Goal: Information Seeking & Learning: Learn about a topic

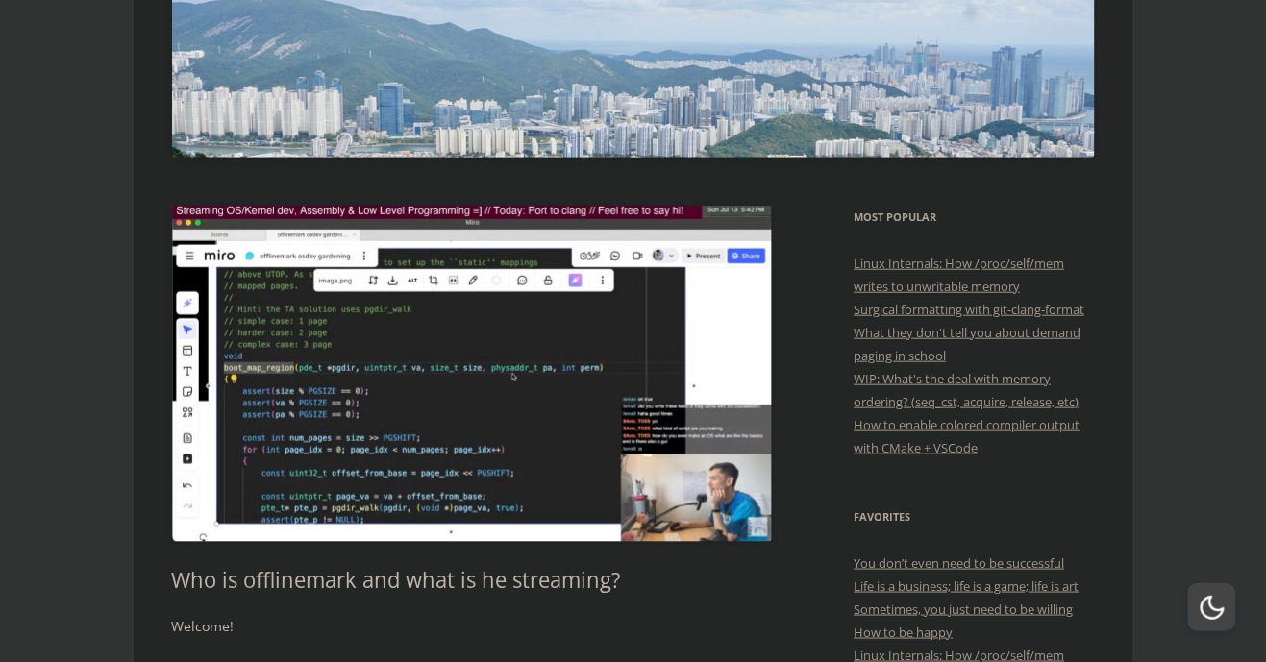
scroll to position [257, 0]
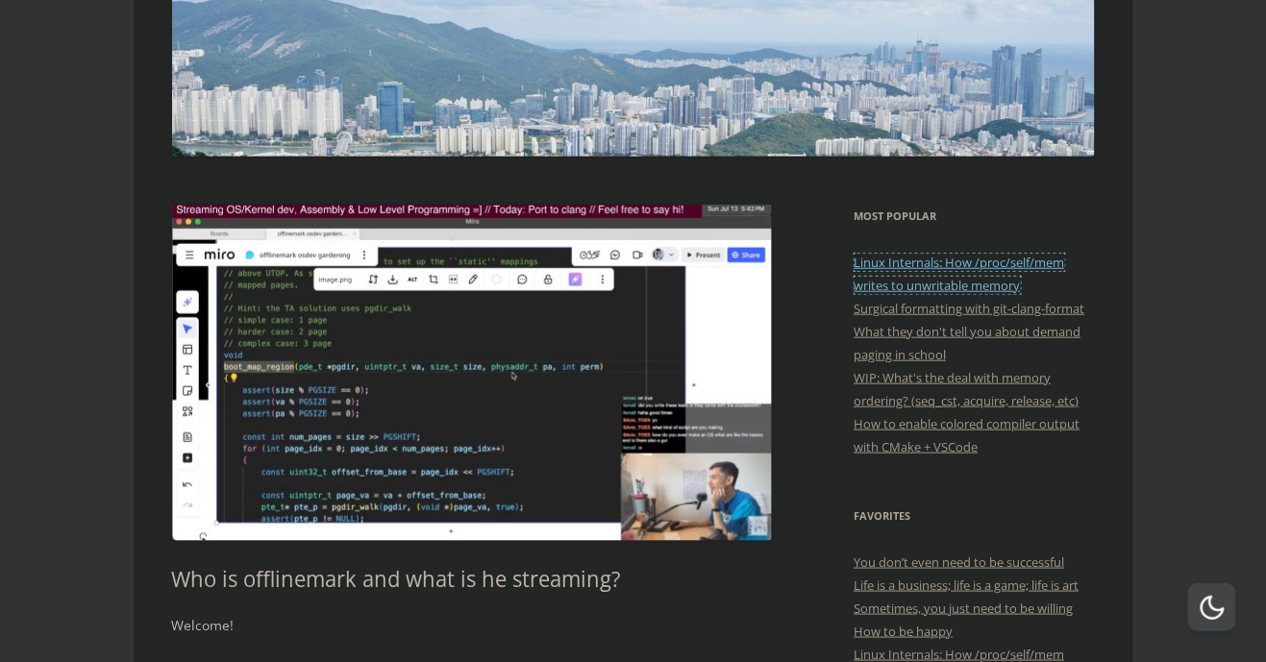
click at [861, 254] on link "Linux Internals: How /proc/self/mem writes to unwritable memory" at bounding box center [959, 274] width 210 height 40
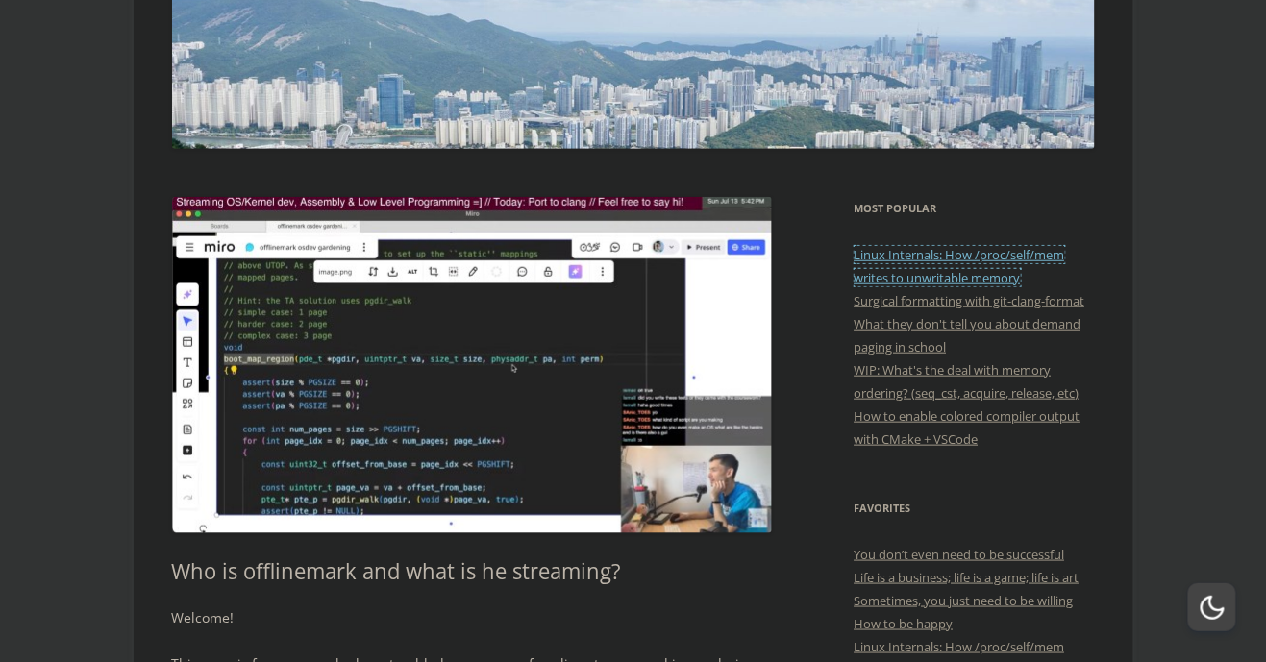
scroll to position [349, 0]
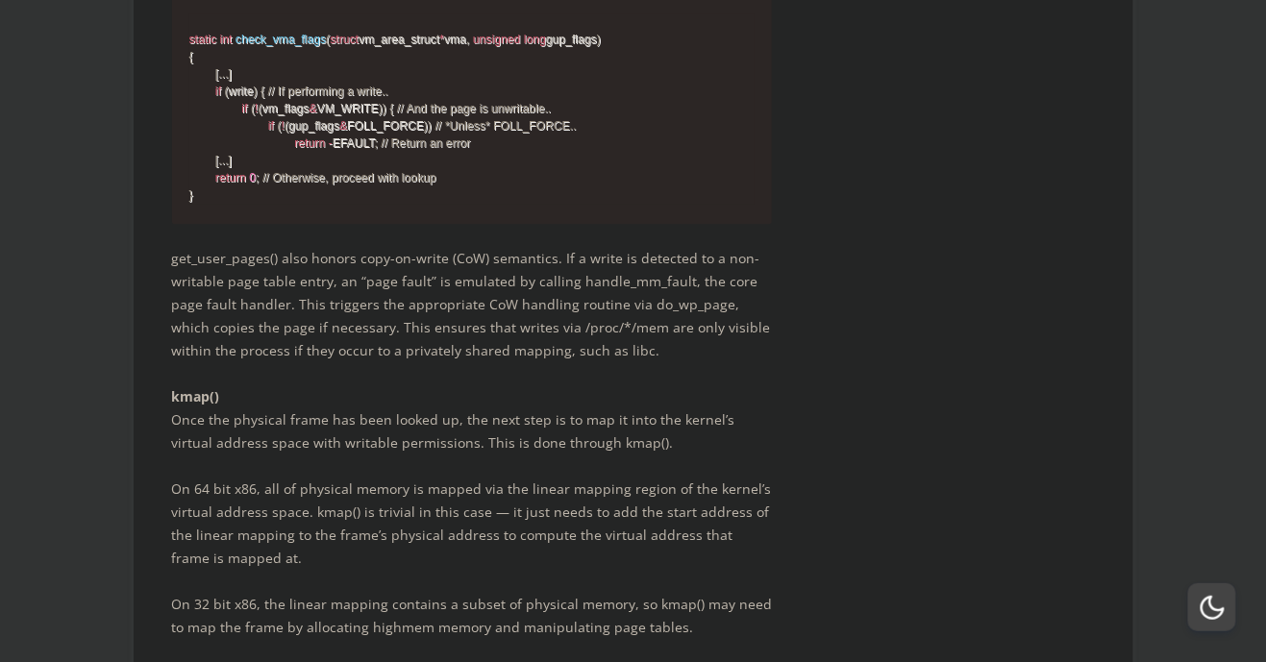
scroll to position [5061, 0]
